Goal: Transaction & Acquisition: Purchase product/service

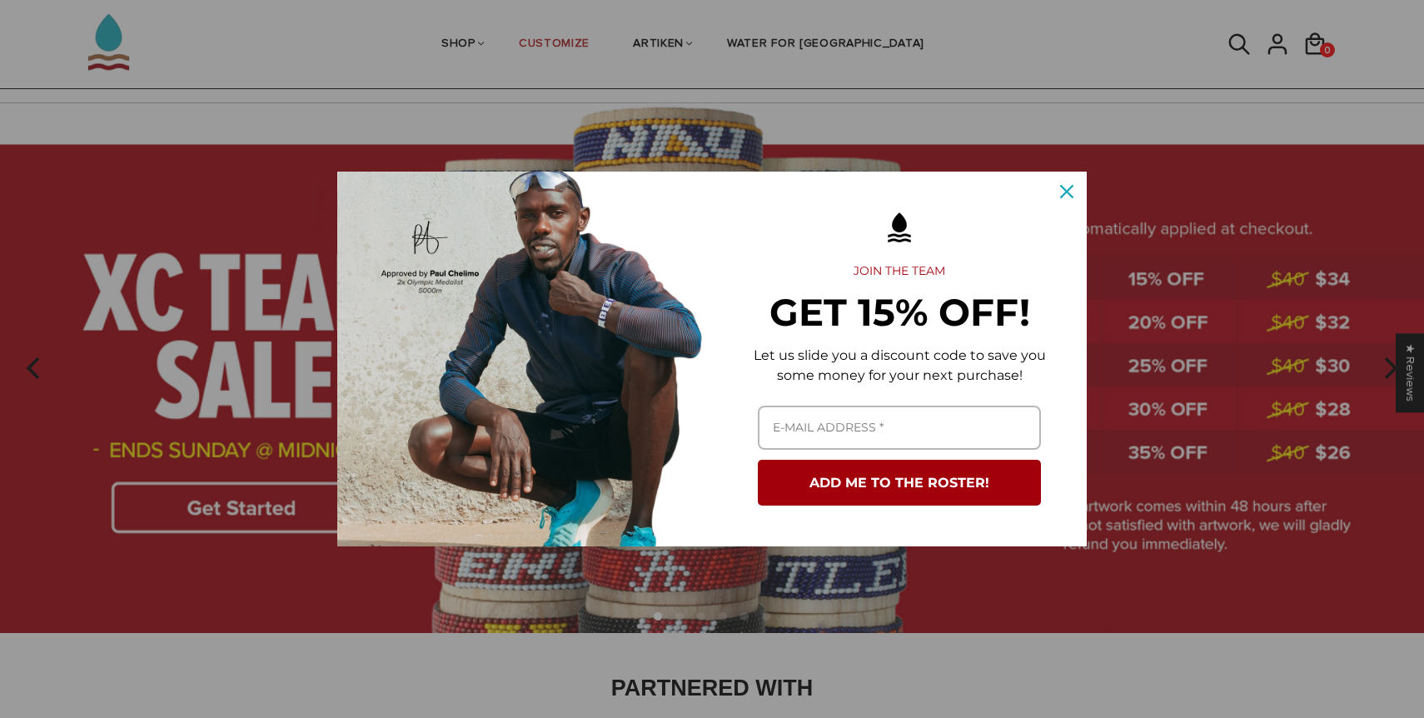
scroll to position [52, 0]
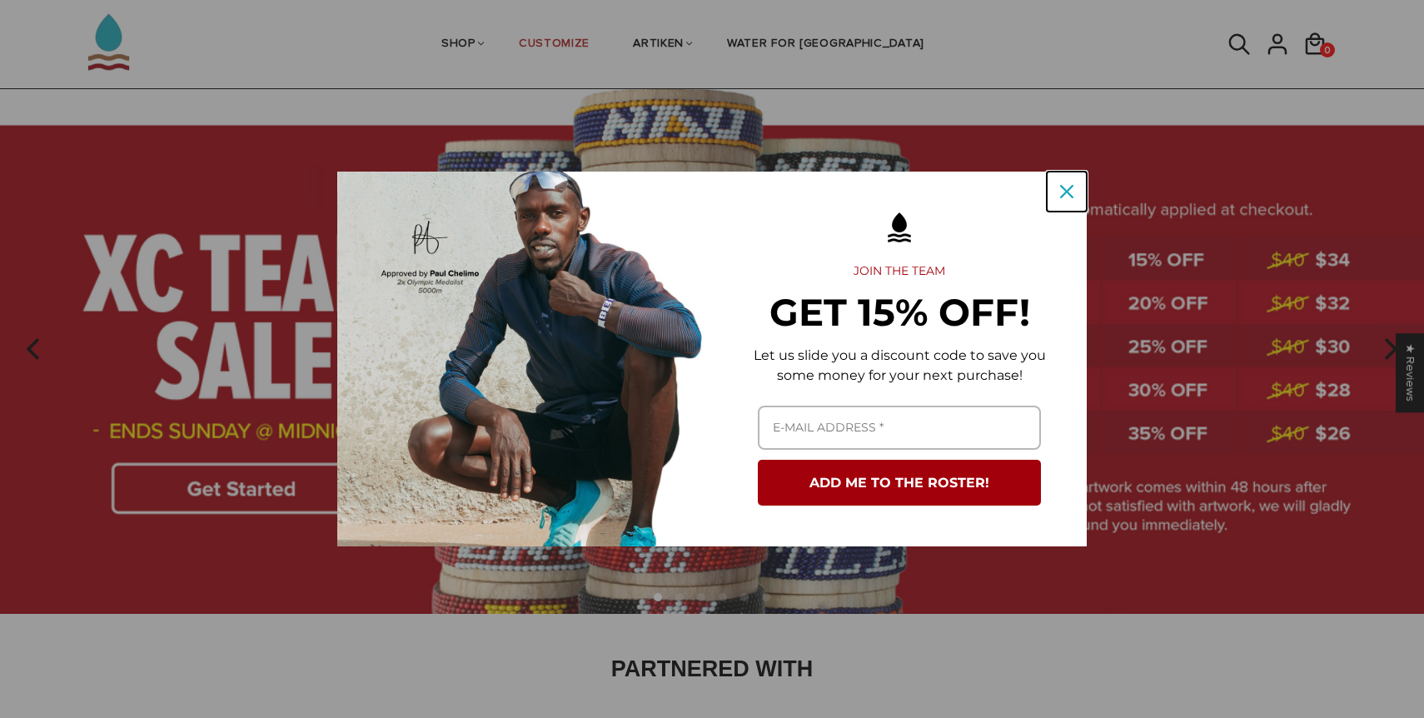
click at [1072, 186] on icon "close icon" at bounding box center [1066, 191] width 13 height 13
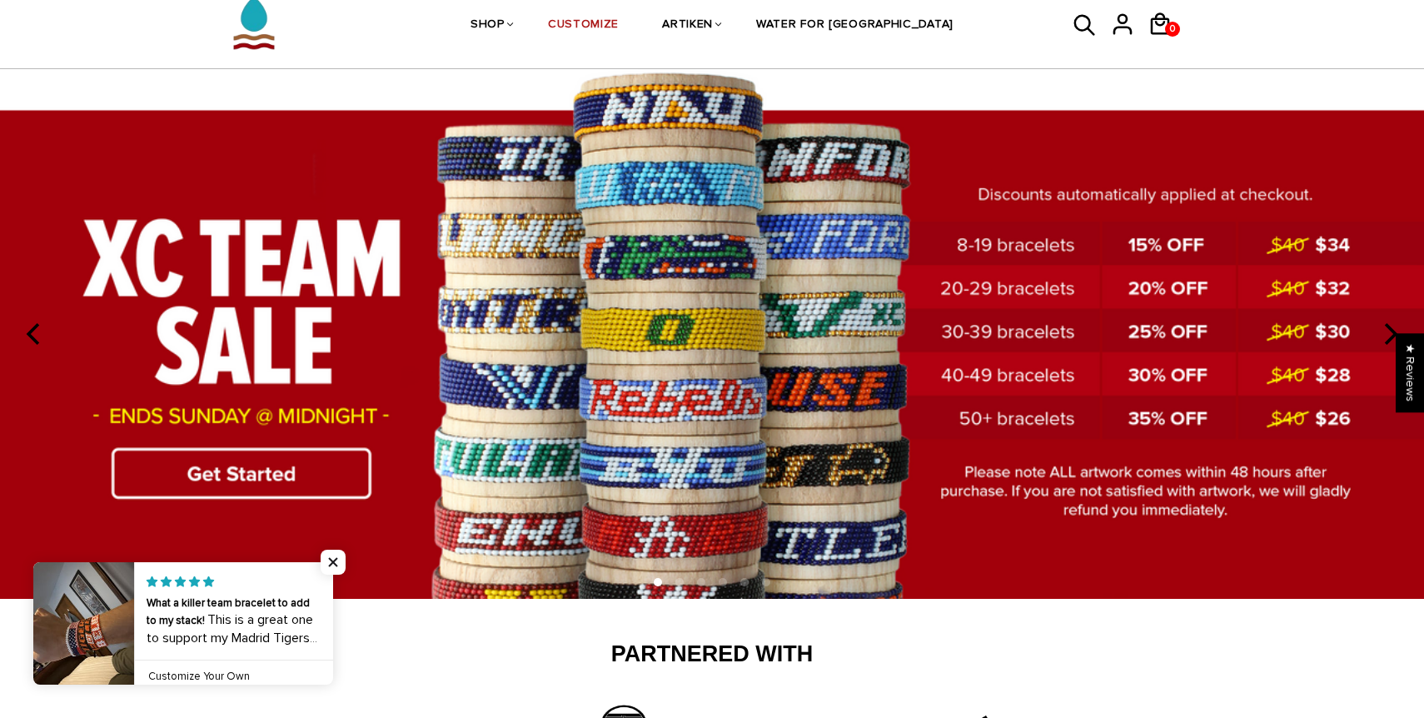
scroll to position [0, 0]
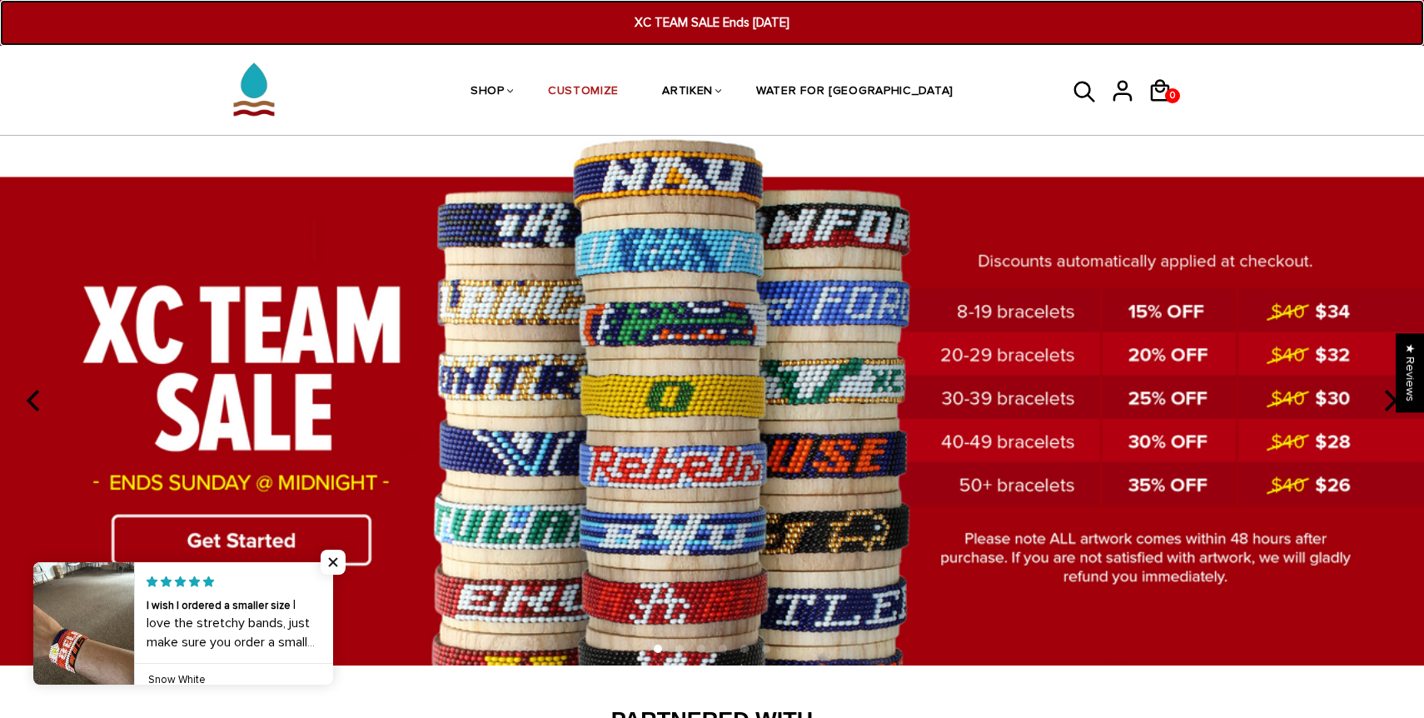
click at [689, 29] on span "XC TEAM SALE Ends [DATE]" at bounding box center [712, 22] width 550 height 19
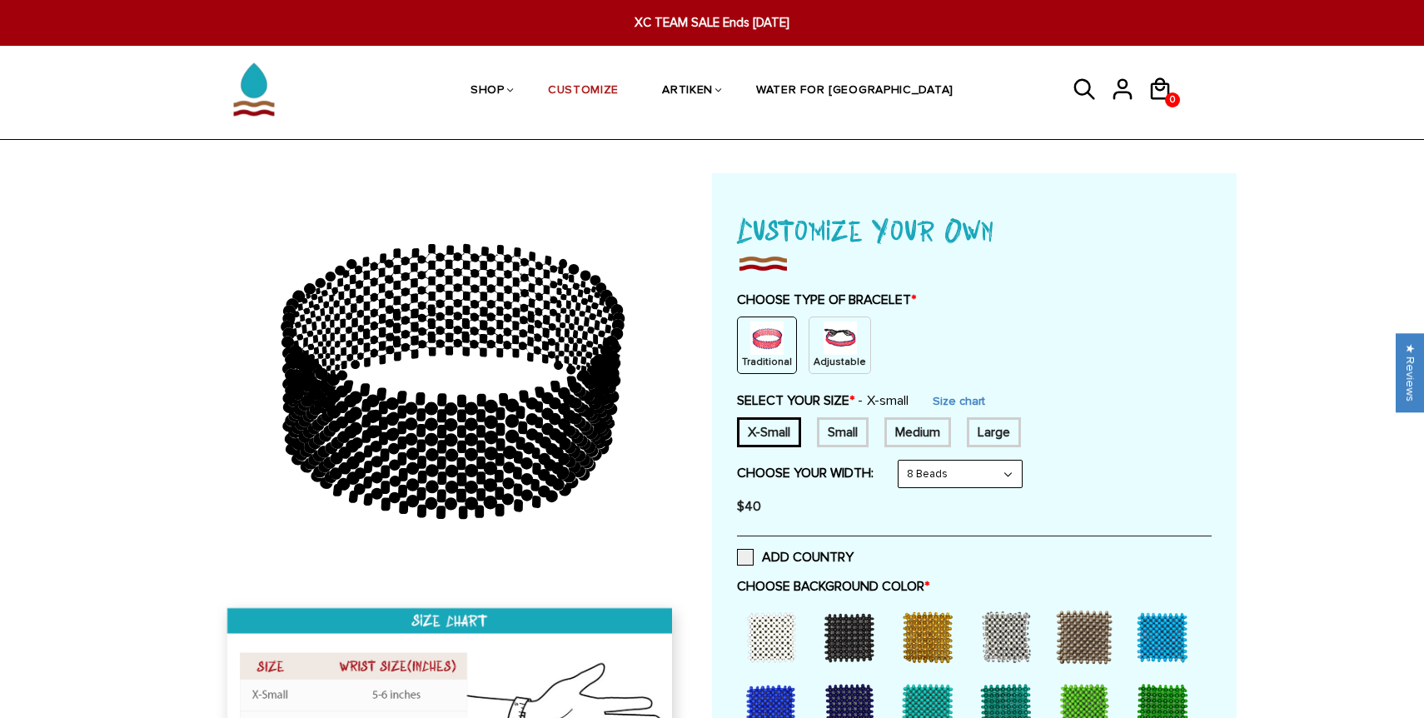
click at [1076, 84] on icon at bounding box center [1085, 90] width 25 height 40
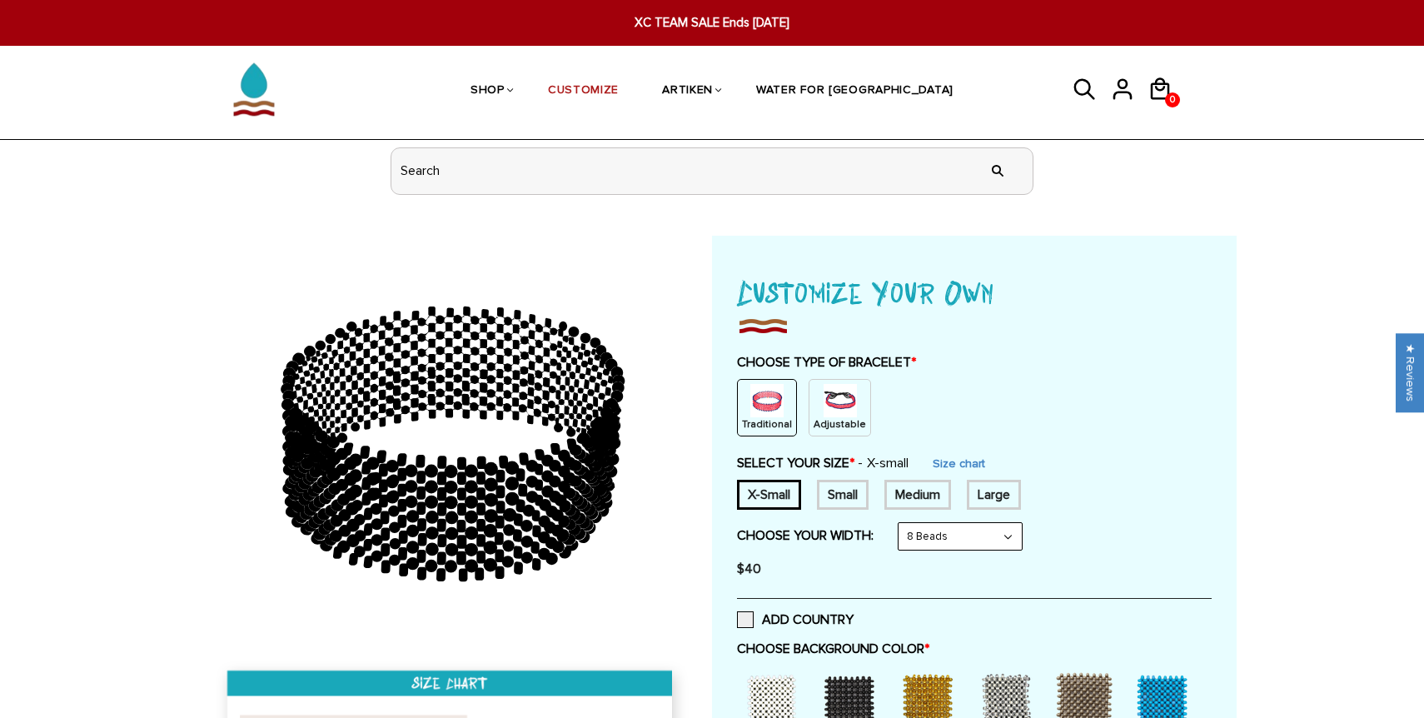
click at [820, 166] on input "header search" at bounding box center [711, 171] width 641 height 46
type input "byu"
click at [981, 140] on input "" at bounding box center [997, 171] width 33 height 62
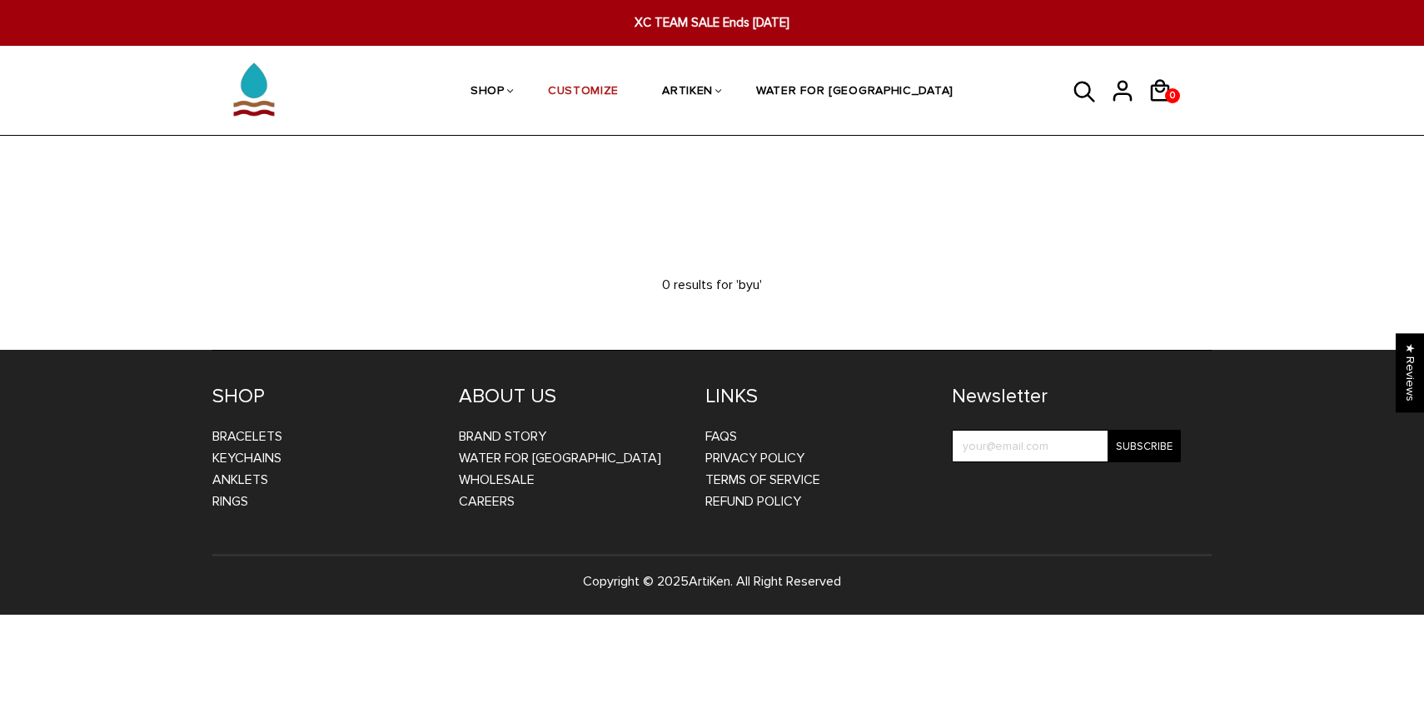
click at [1085, 90] on icon at bounding box center [1085, 92] width 25 height 40
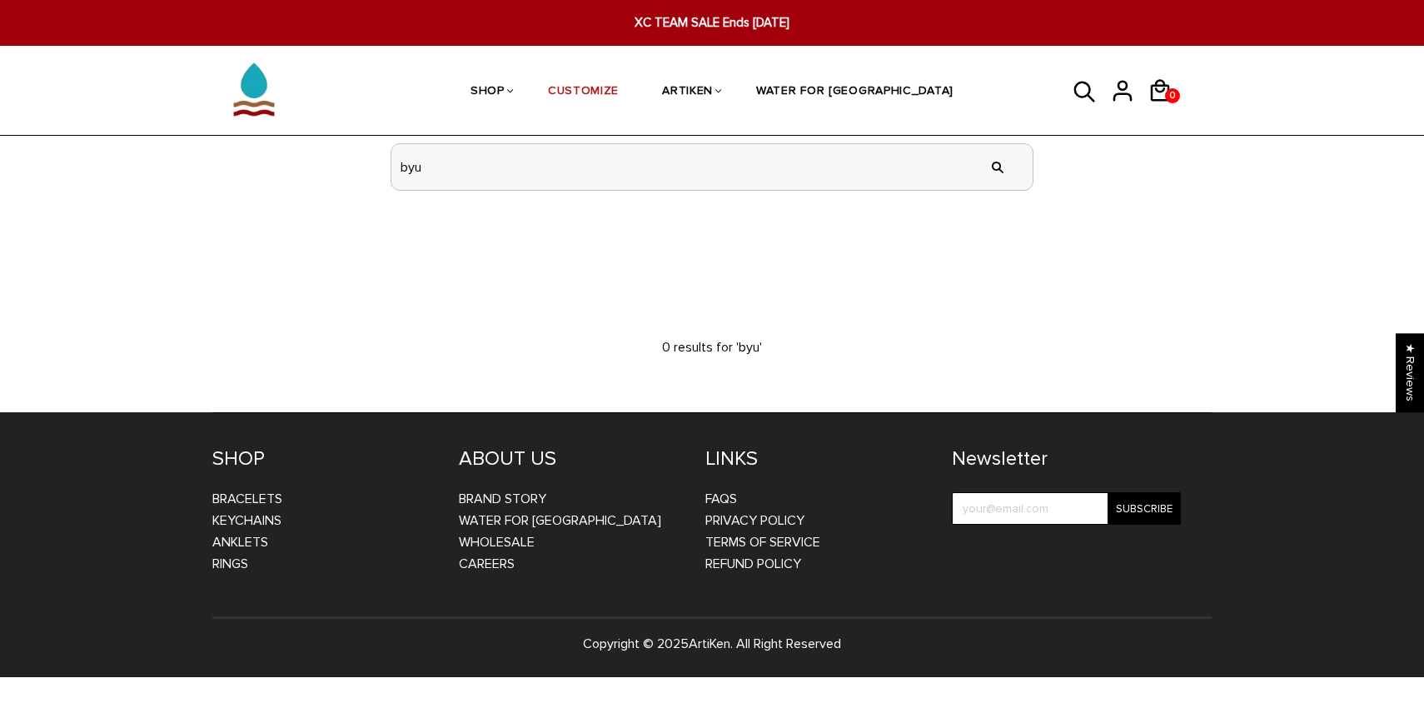
click at [673, 179] on input "byu" at bounding box center [711, 167] width 641 height 46
type input "brigham"
click at [981, 136] on input "" at bounding box center [997, 167] width 33 height 62
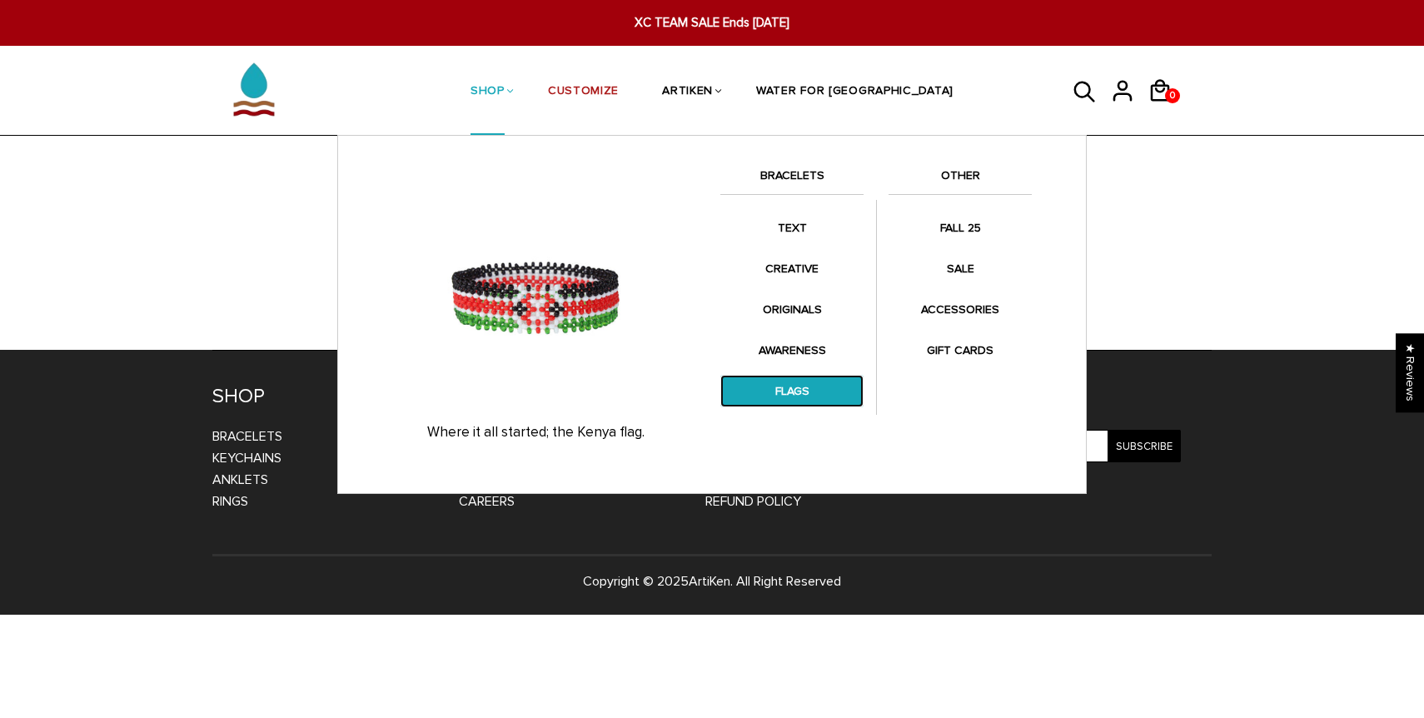
click at [763, 396] on link "FLAGS" at bounding box center [791, 391] width 143 height 32
